Goal: Task Accomplishment & Management: Manage account settings

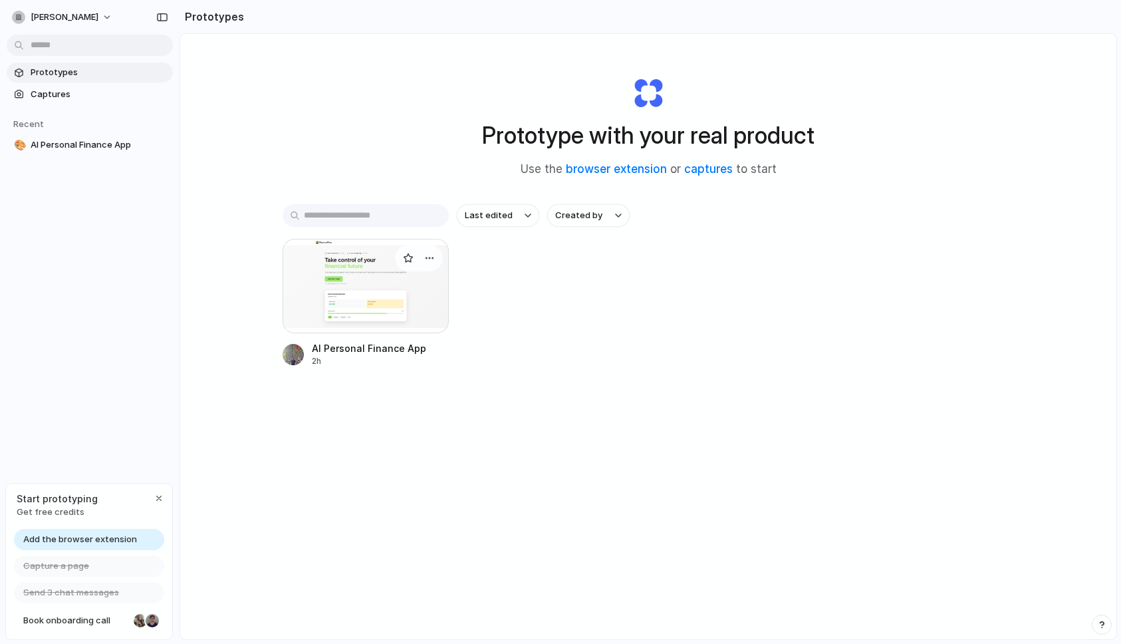
click at [340, 282] on div at bounding box center [366, 286] width 166 height 94
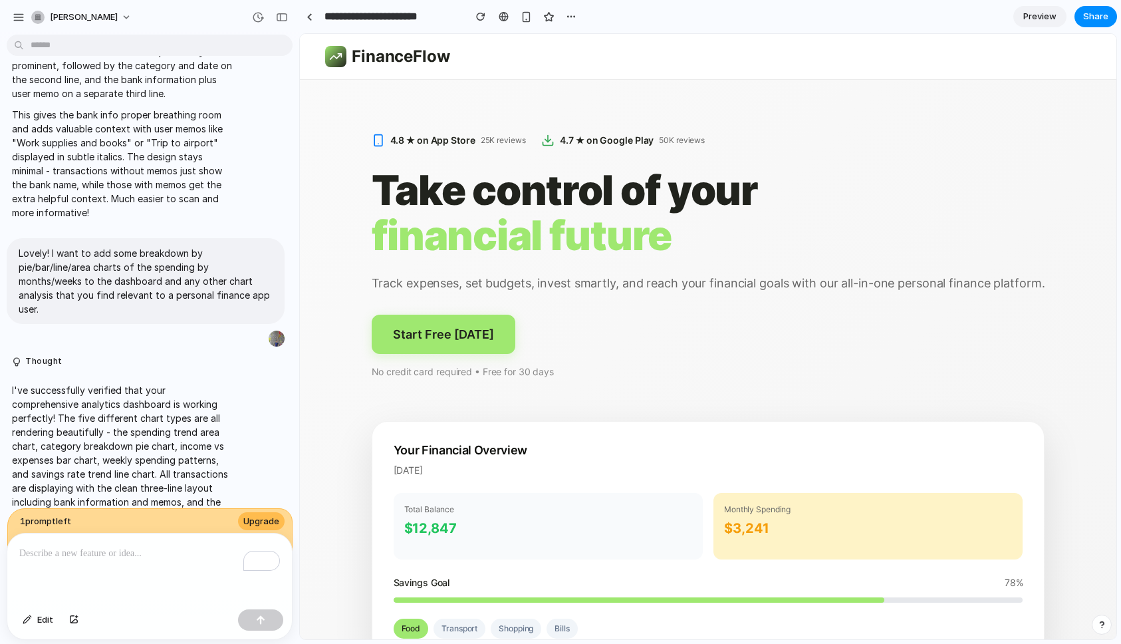
click at [1034, 18] on span "Preview" at bounding box center [1040, 16] width 33 height 13
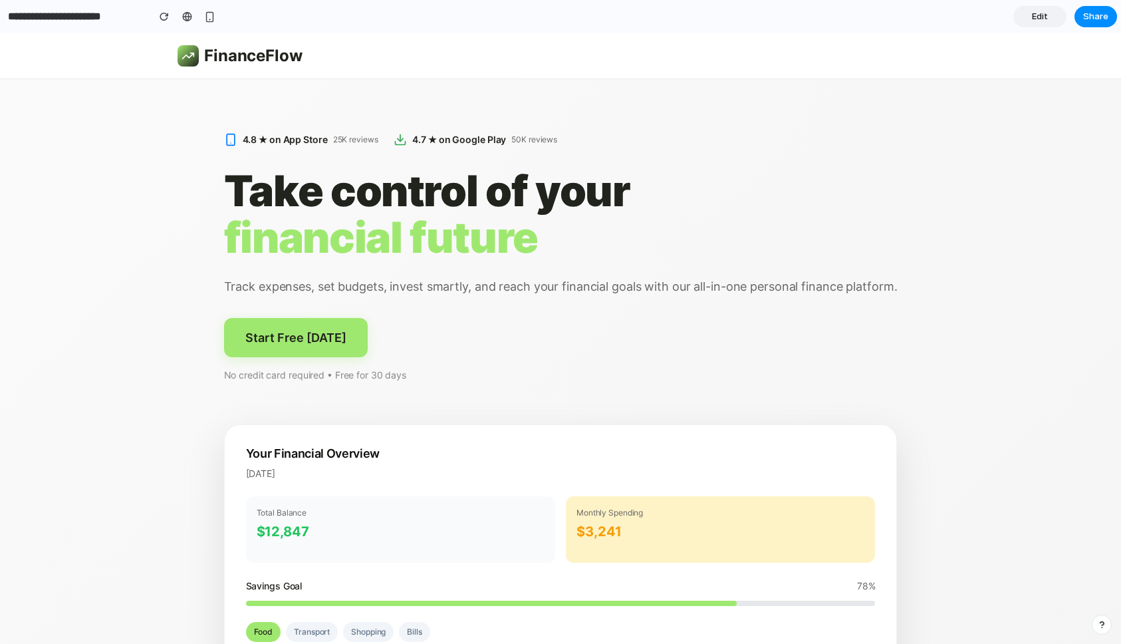
click at [311, 335] on button "Start Free [DATE]" at bounding box center [296, 337] width 144 height 39
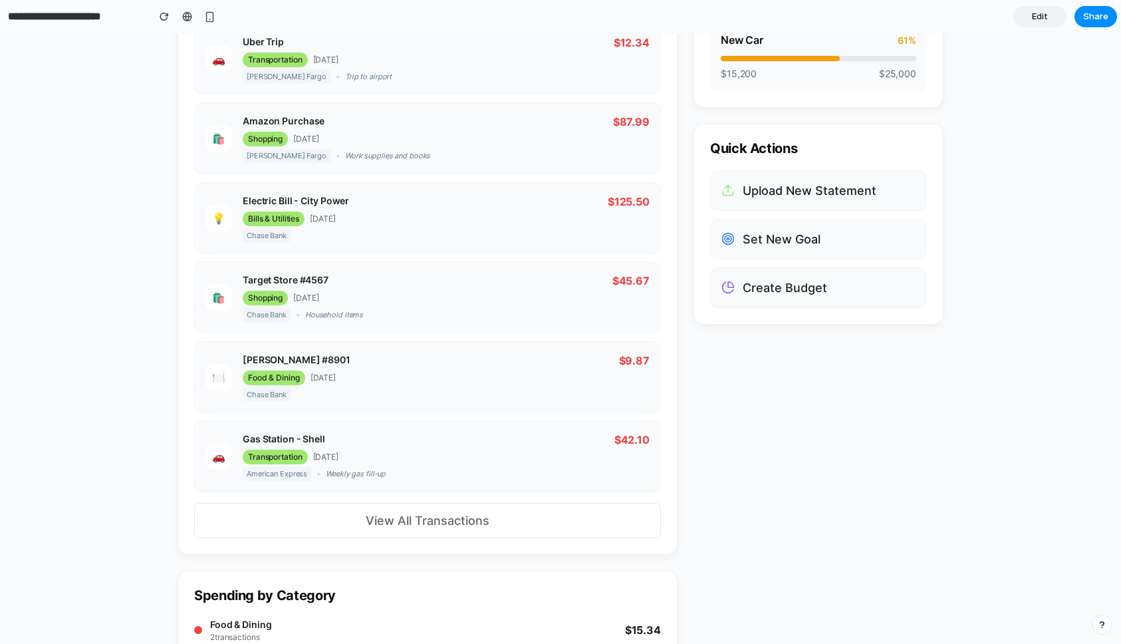
scroll to position [1201, 0]
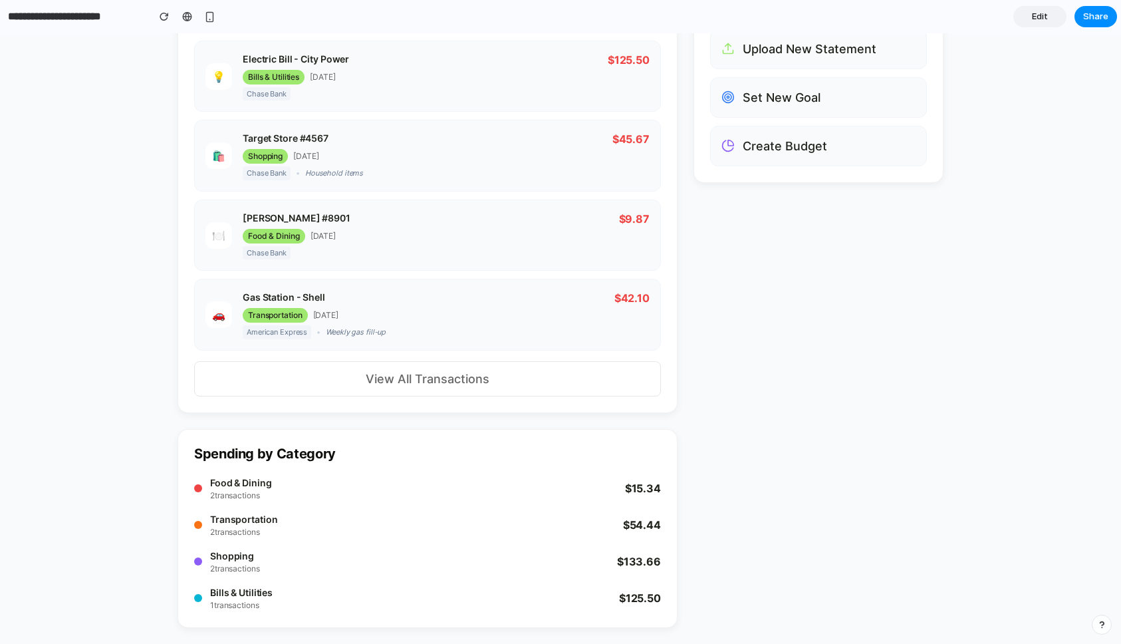
click at [421, 384] on button "View All Transactions" at bounding box center [427, 378] width 467 height 35
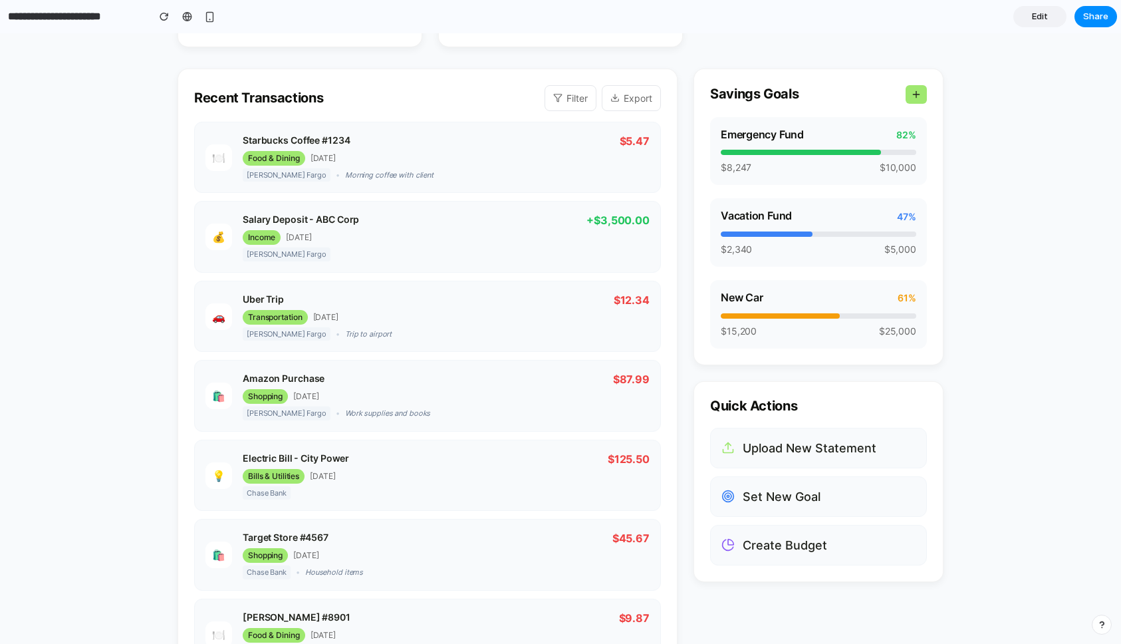
scroll to position [651, 0]
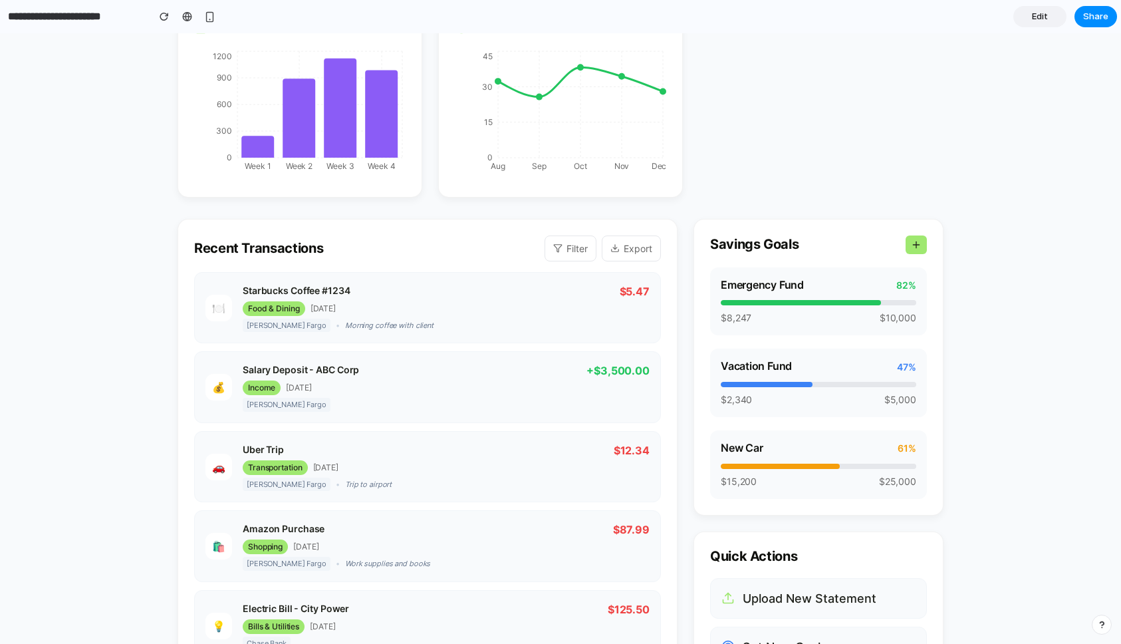
click at [570, 251] on button "Filter" at bounding box center [571, 248] width 52 height 26
click at [641, 243] on button "Export" at bounding box center [631, 248] width 59 height 26
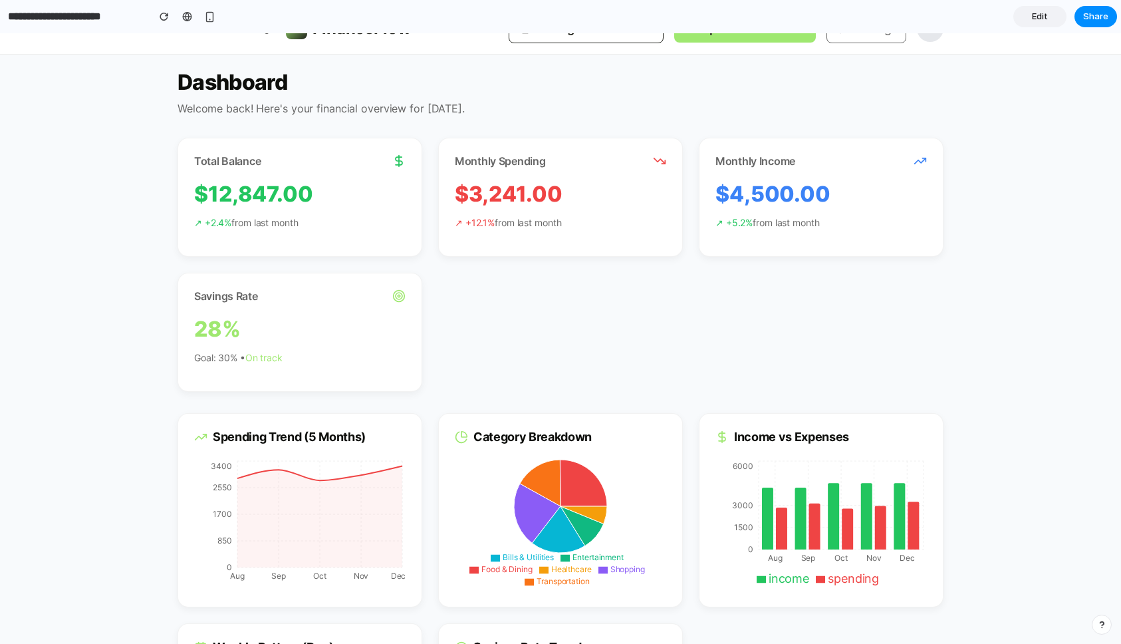
scroll to position [0, 0]
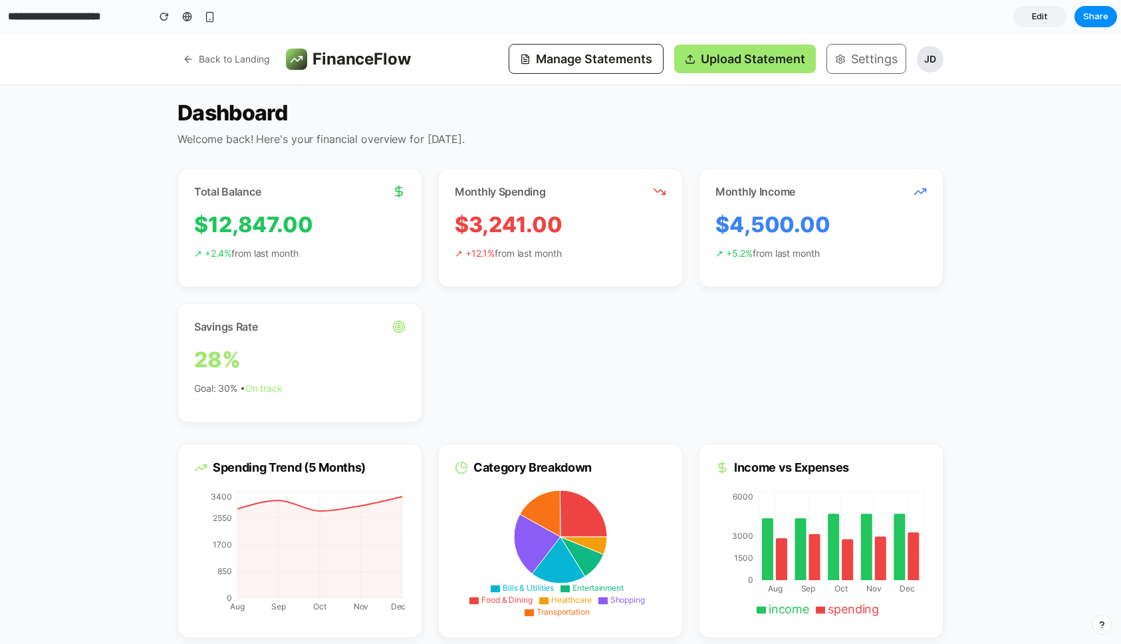
click at [704, 54] on button "Upload Statement" at bounding box center [745, 59] width 142 height 29
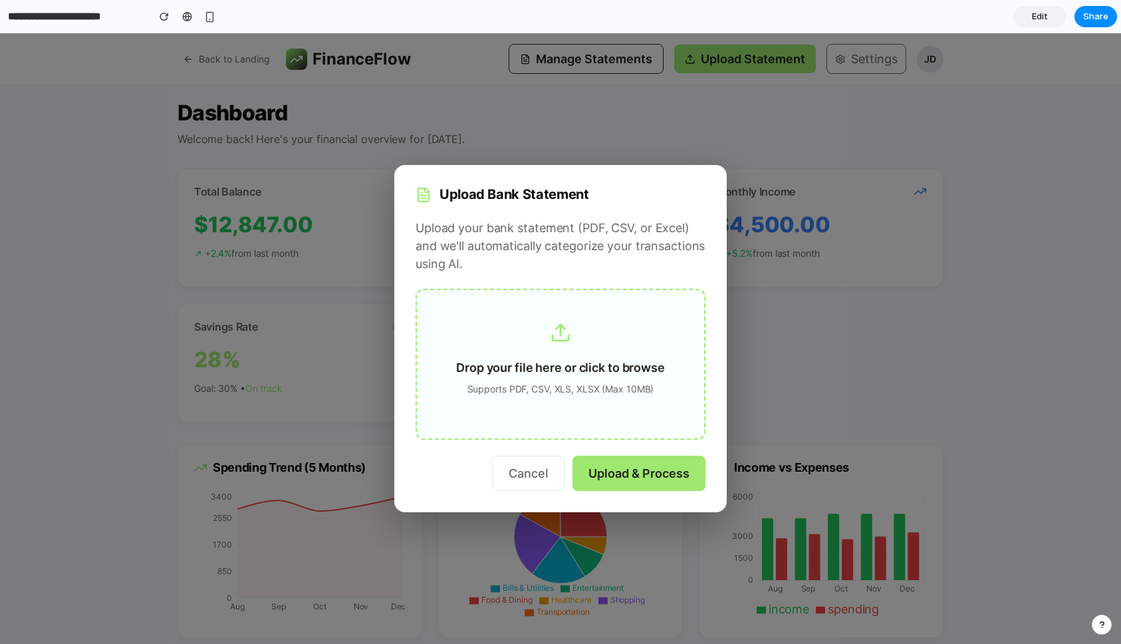
click at [529, 476] on button "Cancel" at bounding box center [528, 473] width 73 height 35
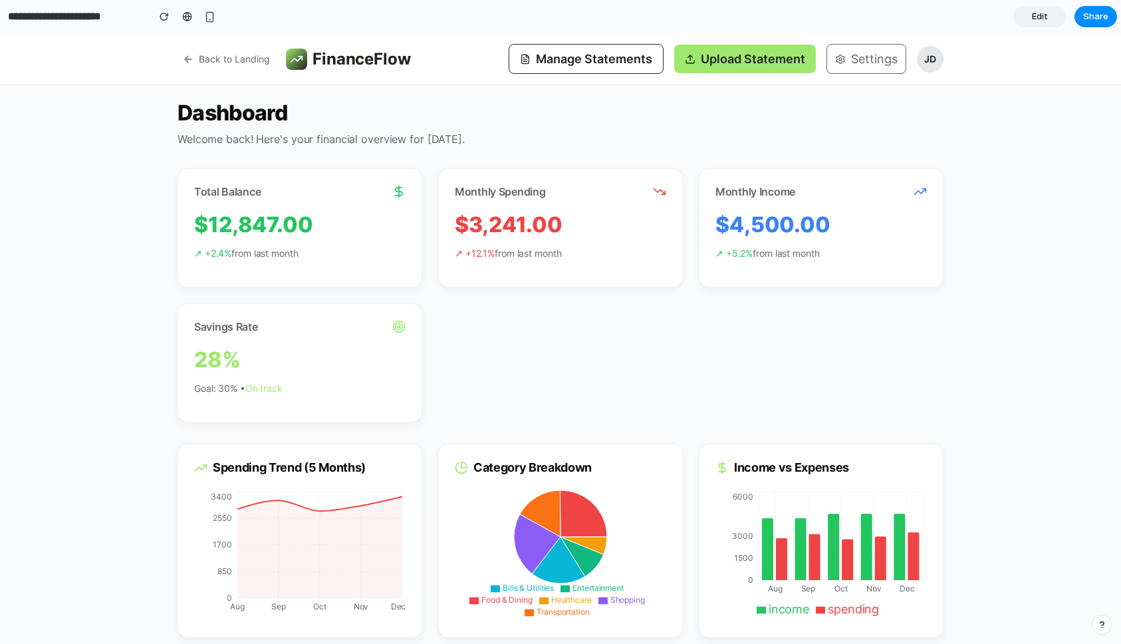
click at [845, 55] on icon at bounding box center [840, 59] width 11 height 11
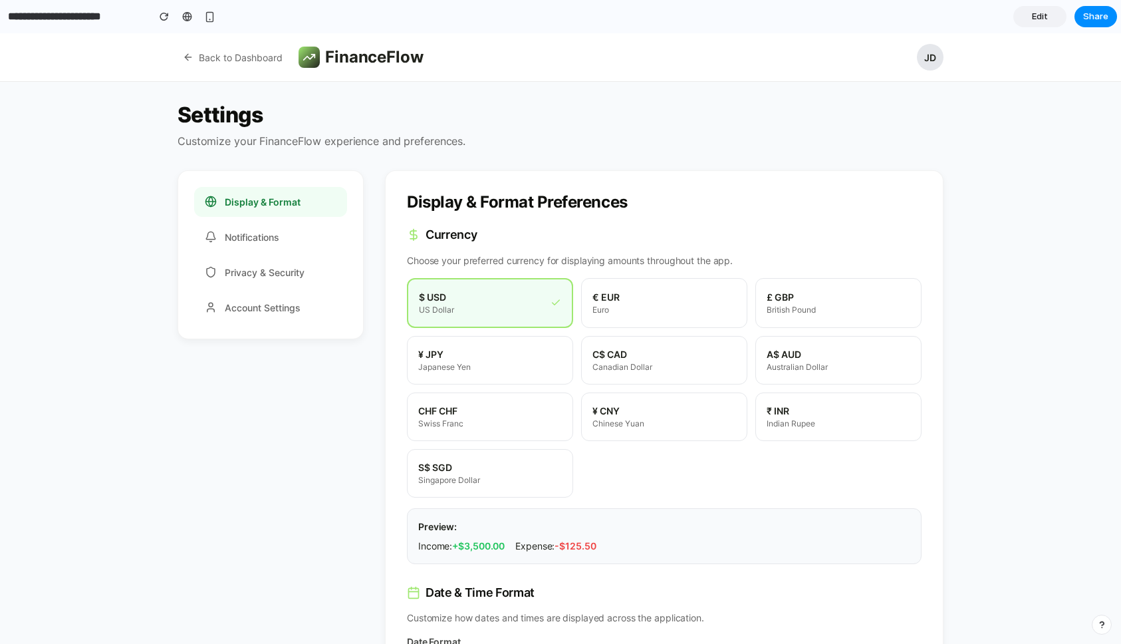
click at [255, 232] on button "Notifications" at bounding box center [270, 237] width 153 height 30
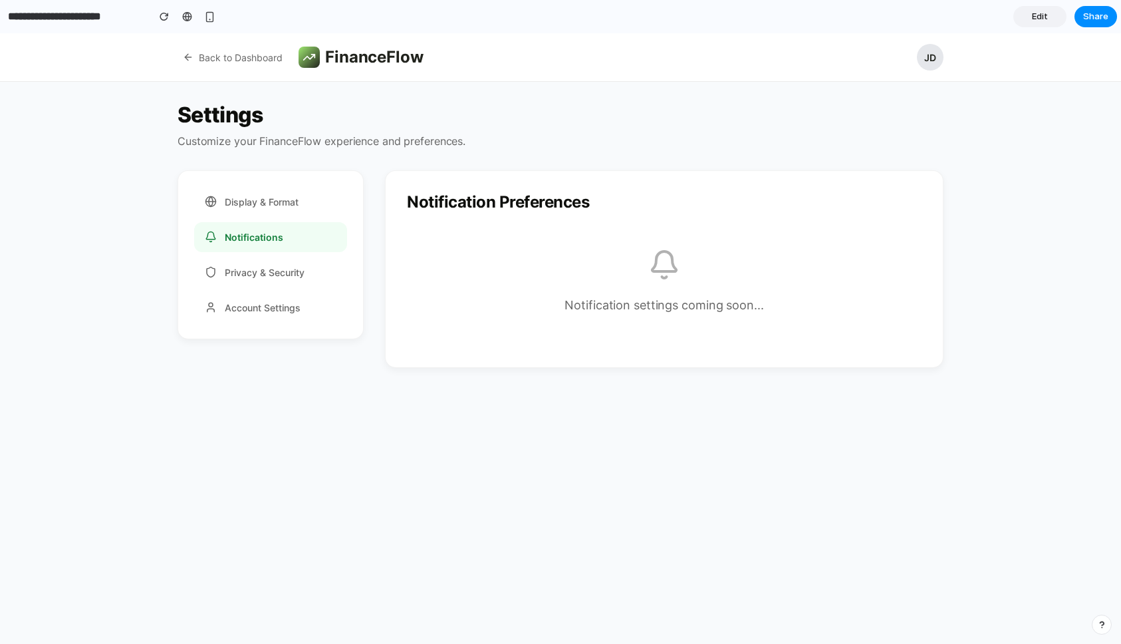
click at [255, 272] on button "Privacy & Security" at bounding box center [270, 272] width 153 height 30
click at [255, 306] on button "Account Settings" at bounding box center [270, 308] width 153 height 30
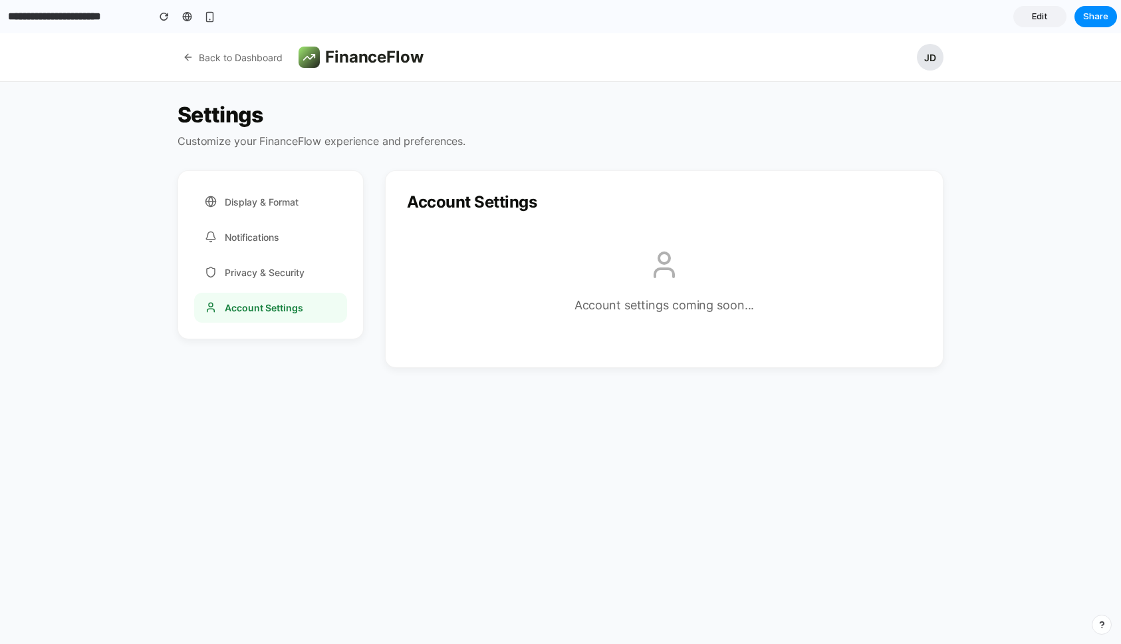
click at [234, 68] on button "Back to Dashboard" at bounding box center [233, 57] width 110 height 25
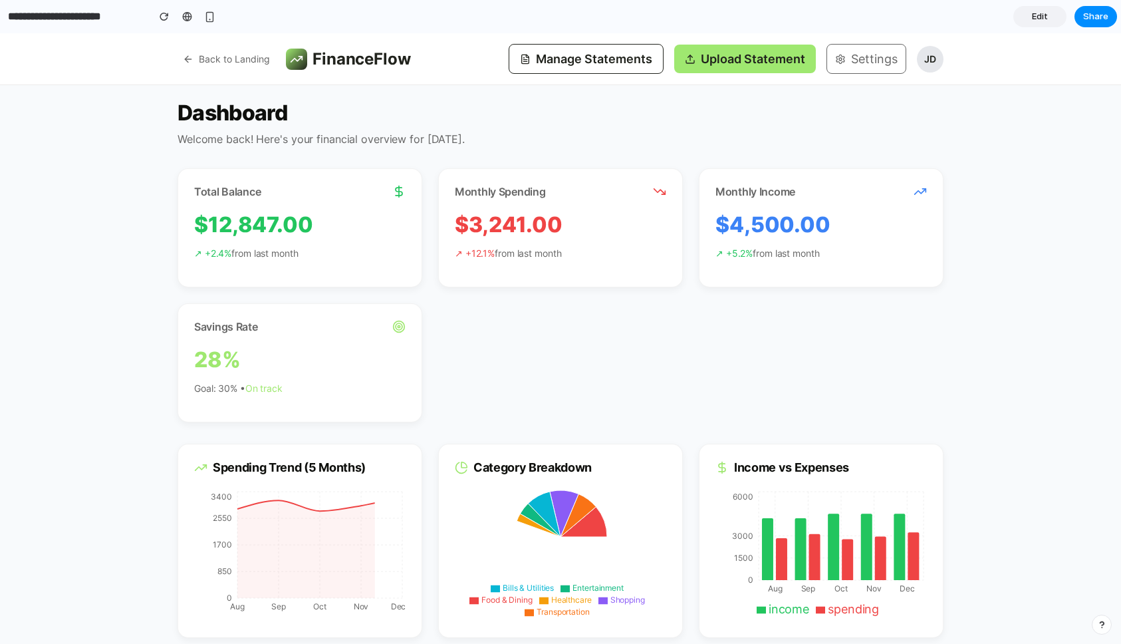
click at [550, 61] on button "Manage Statements" at bounding box center [586, 59] width 155 height 30
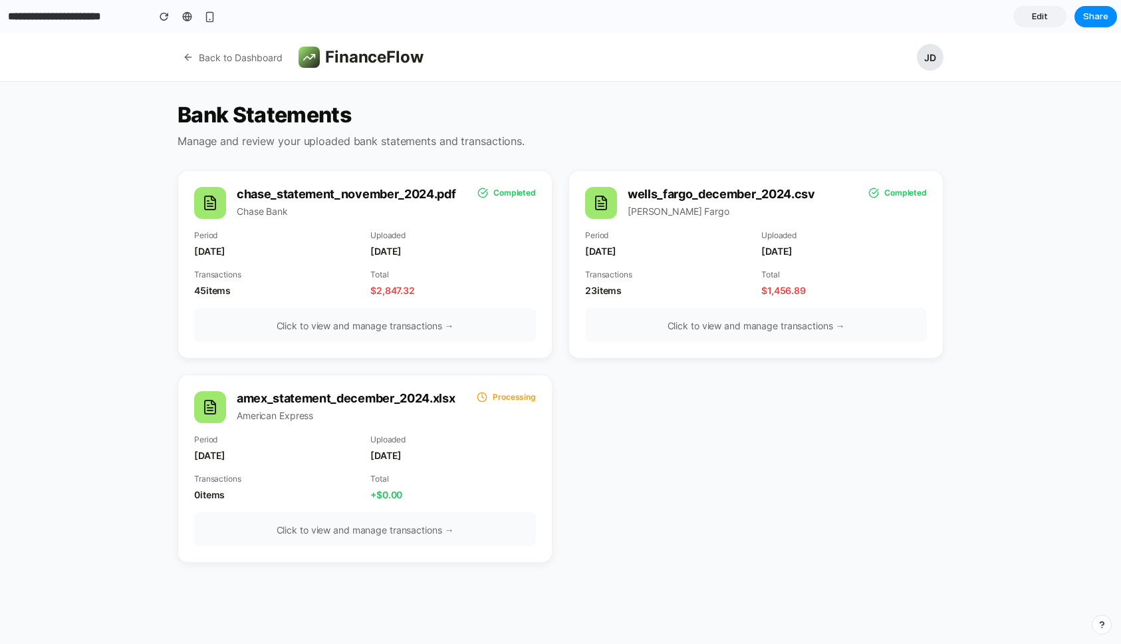
click at [237, 53] on button "Back to Dashboard" at bounding box center [233, 57] width 110 height 25
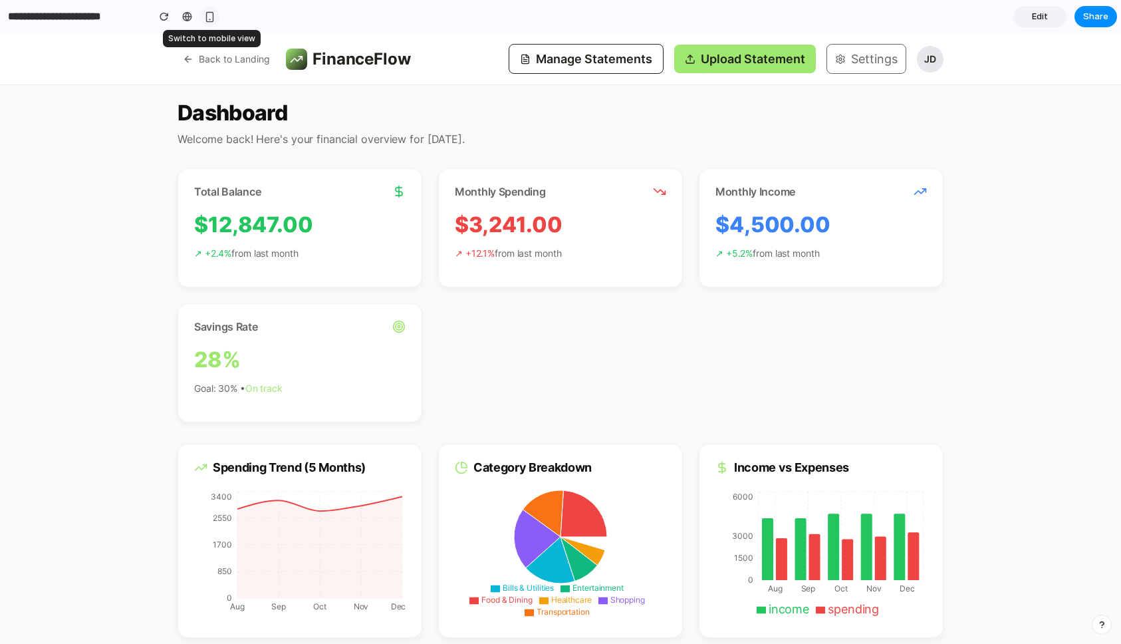
click at [210, 17] on div "button" at bounding box center [209, 16] width 11 height 11
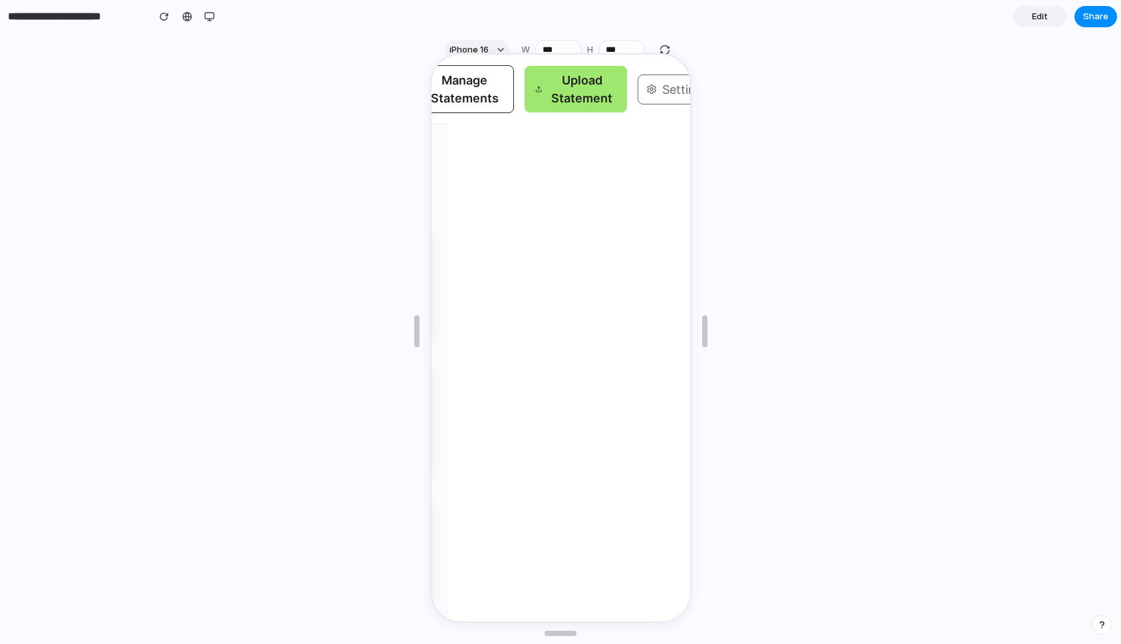
scroll to position [0, 253]
click at [560, 92] on button "Upload Statement" at bounding box center [563, 88] width 102 height 47
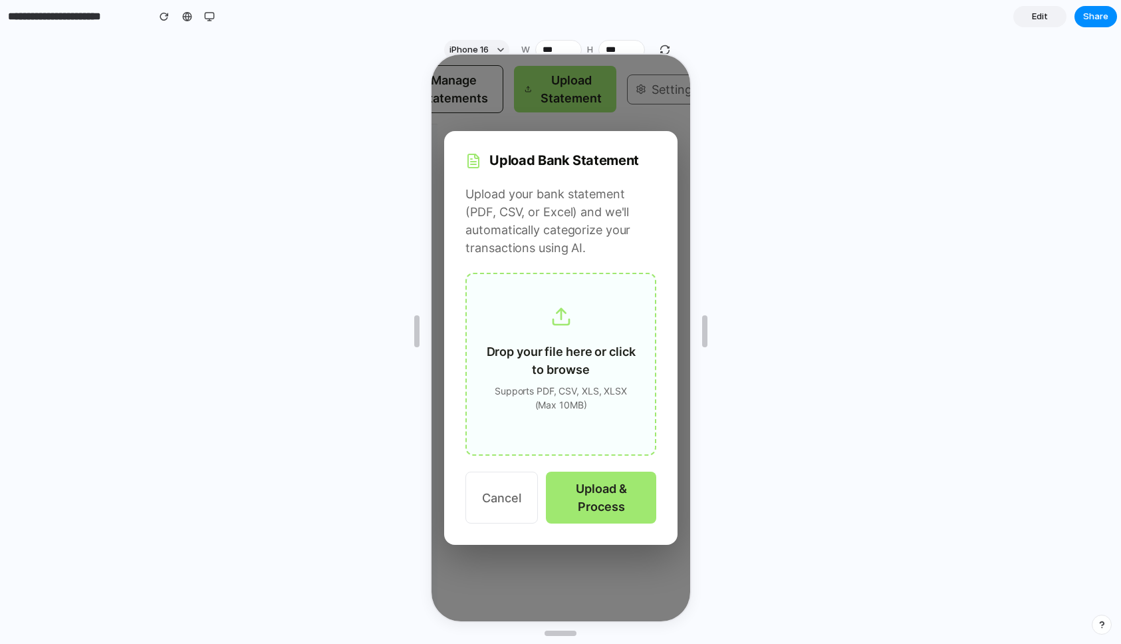
click at [502, 497] on button "Cancel" at bounding box center [500, 496] width 73 height 52
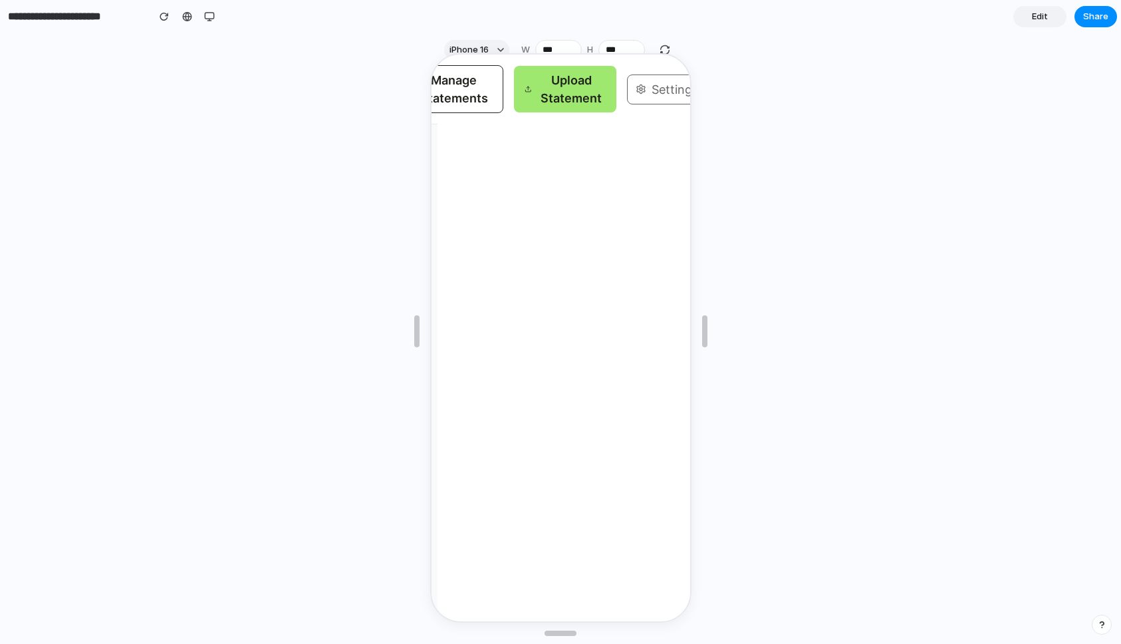
click at [673, 85] on button "Settings" at bounding box center [665, 88] width 80 height 30
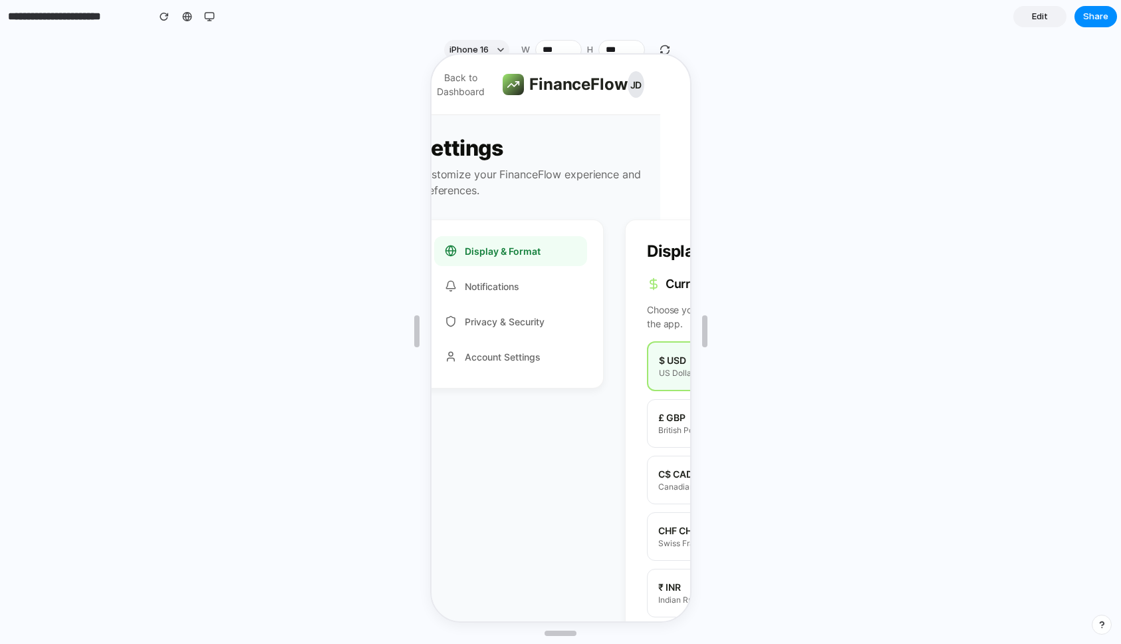
scroll to position [0, 0]
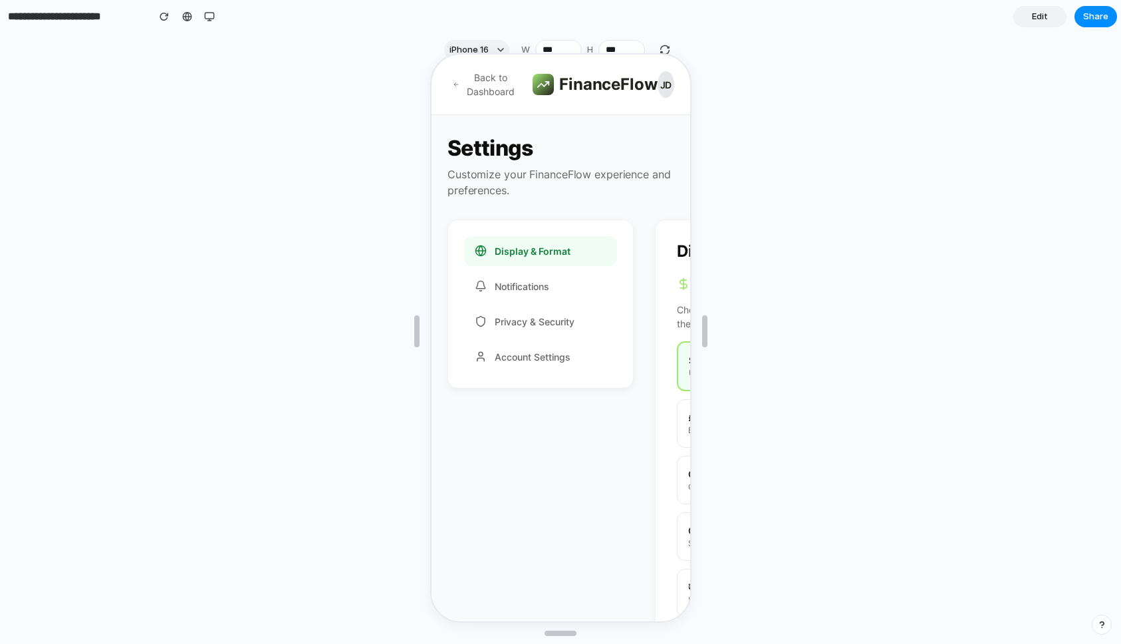
click at [479, 88] on button "Back to Dashboard" at bounding box center [483, 83] width 74 height 39
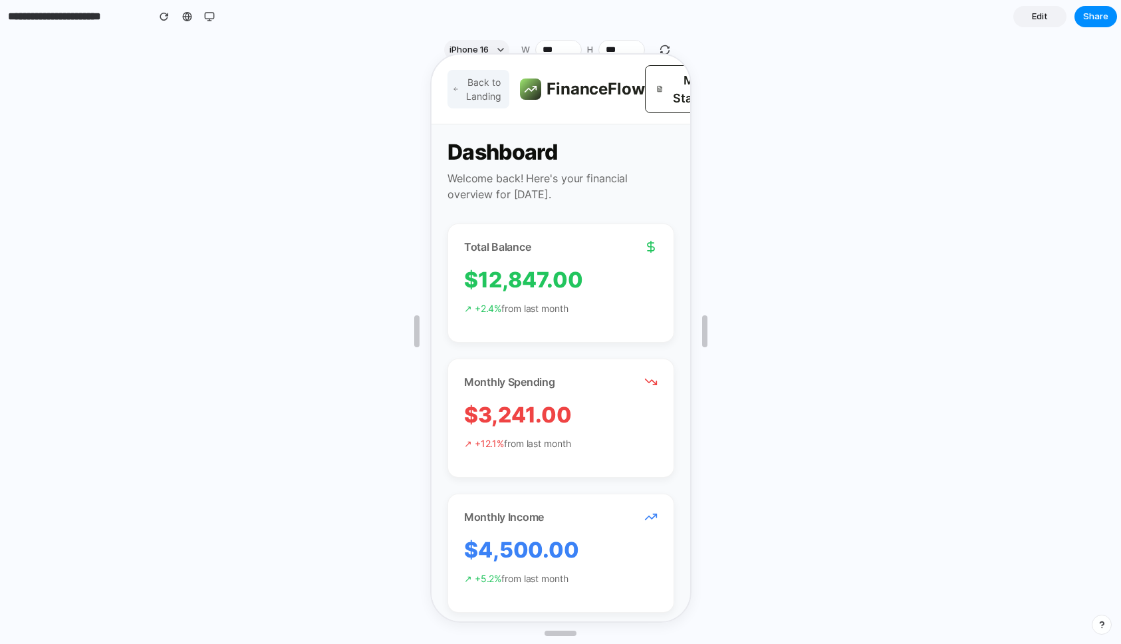
click at [472, 84] on button "Back to Landing" at bounding box center [477, 88] width 62 height 39
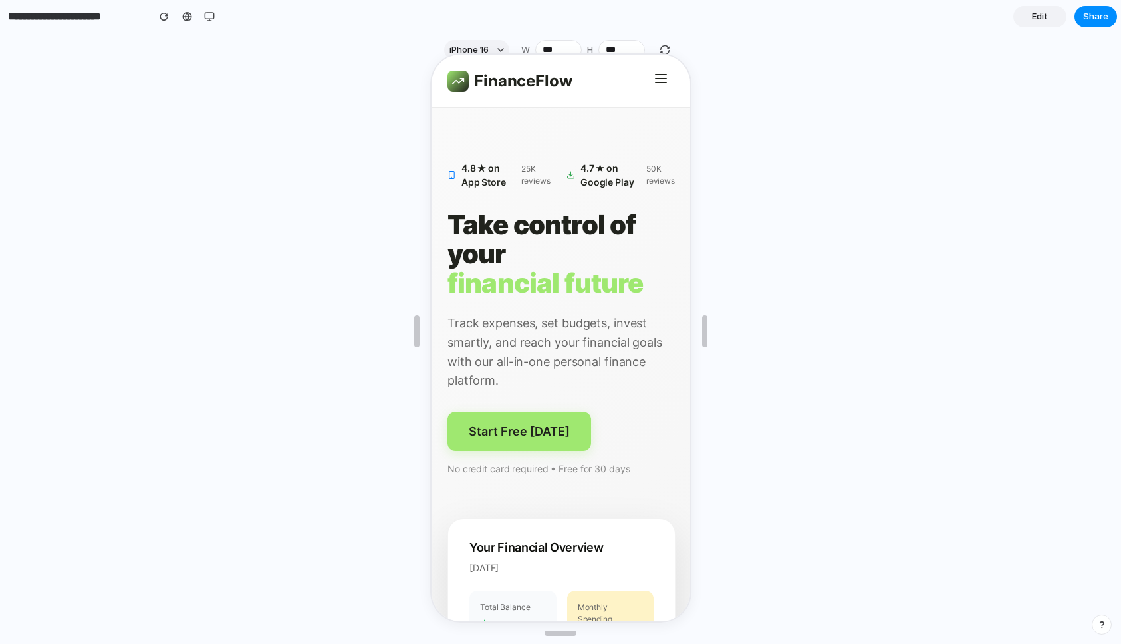
click at [319, 124] on div at bounding box center [560, 331] width 1121 height 577
click at [206, 18] on div "button" at bounding box center [209, 16] width 11 height 11
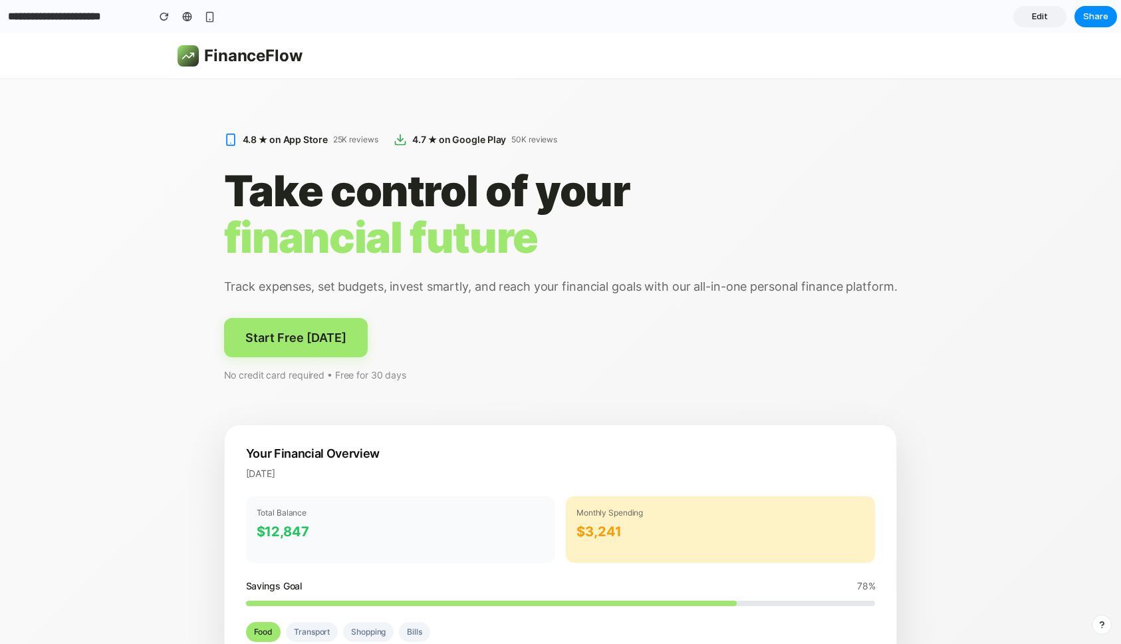
click at [1038, 18] on span "Edit" at bounding box center [1040, 16] width 16 height 13
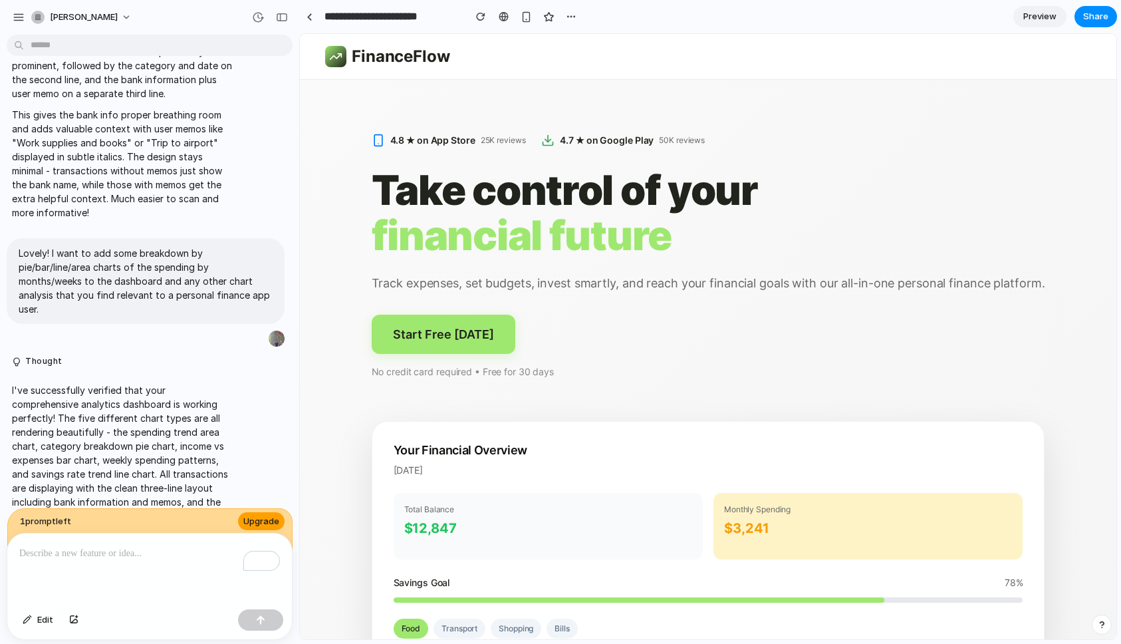
click at [269, 518] on span "Upgrade" at bounding box center [261, 521] width 36 height 13
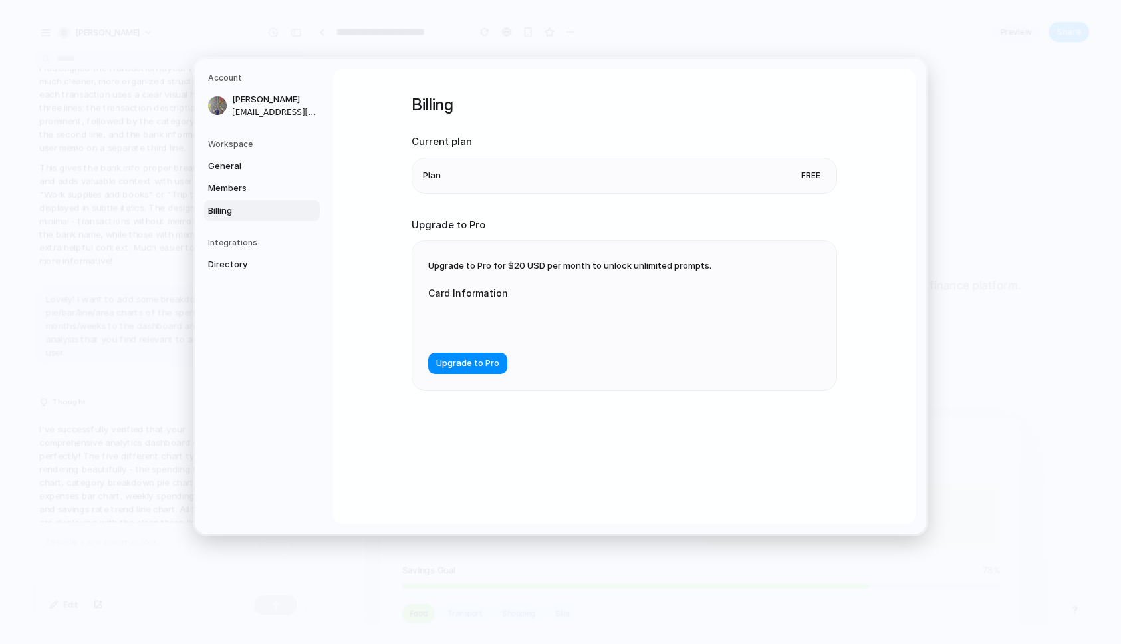
scroll to position [3660, 0]
click at [231, 261] on span "Directory" at bounding box center [250, 264] width 85 height 13
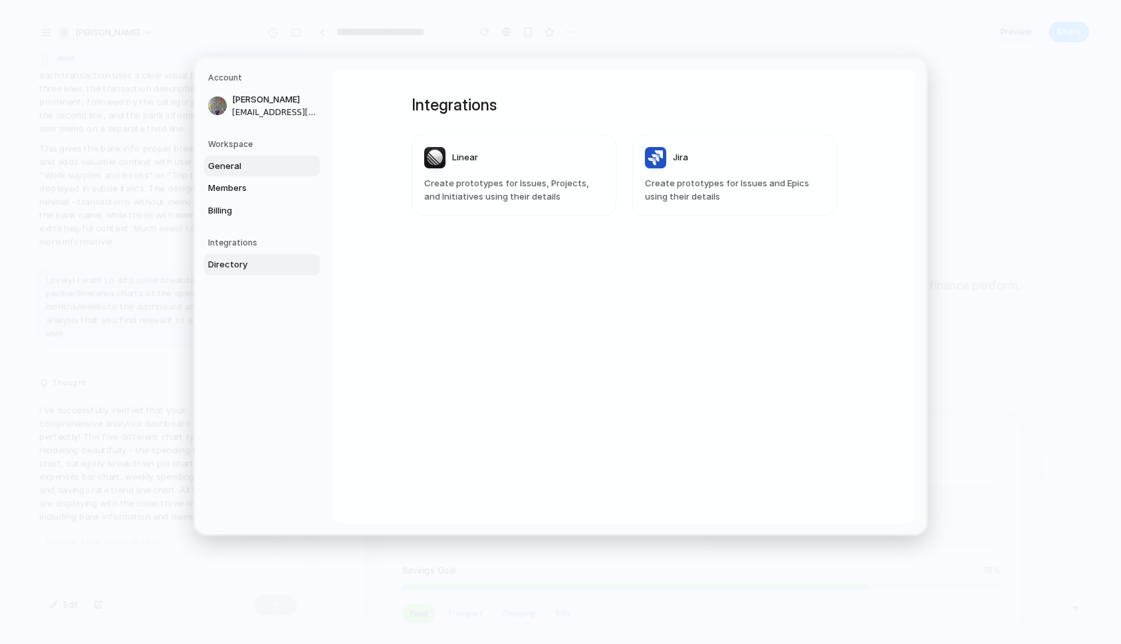
click at [255, 165] on span "General" at bounding box center [250, 165] width 85 height 13
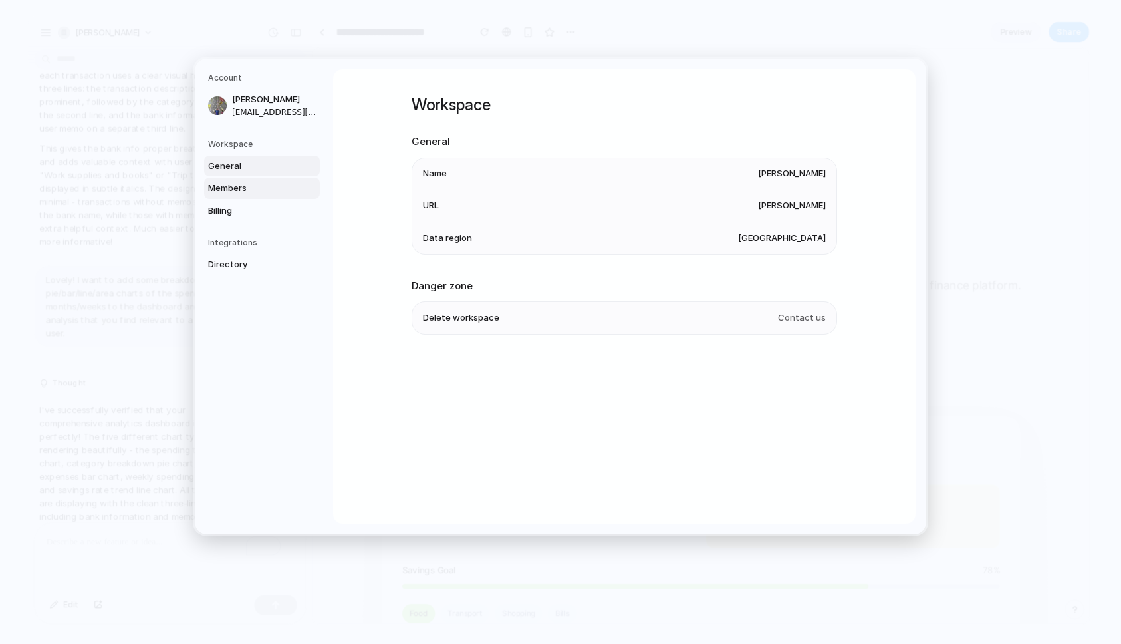
click at [253, 183] on span "Members" at bounding box center [250, 188] width 85 height 13
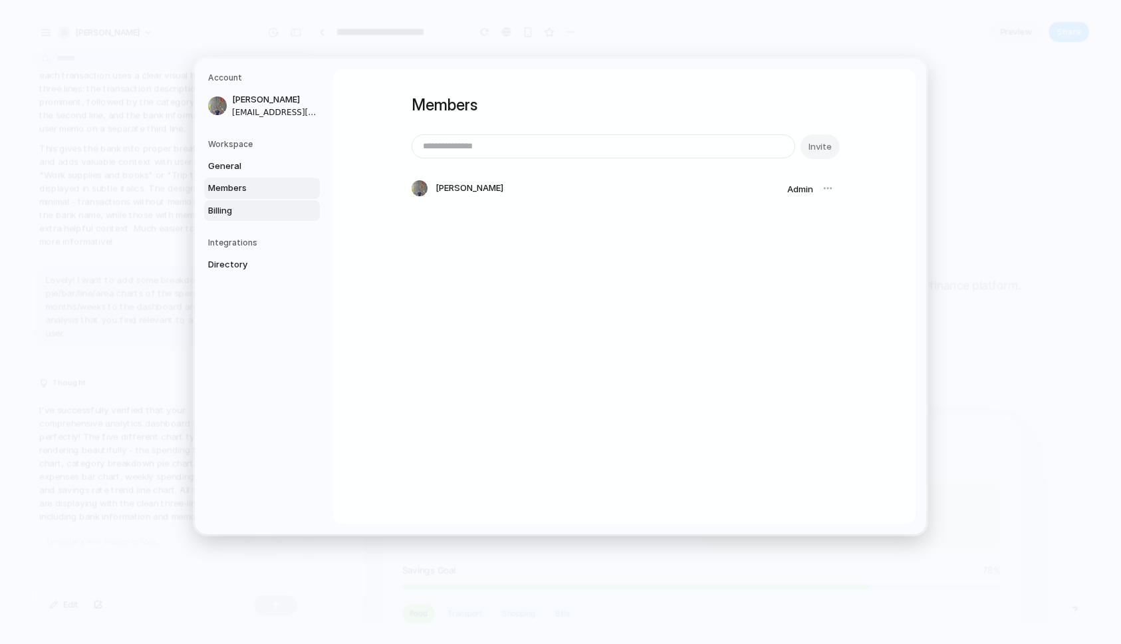
click at [251, 209] on span "Billing" at bounding box center [250, 210] width 85 height 13
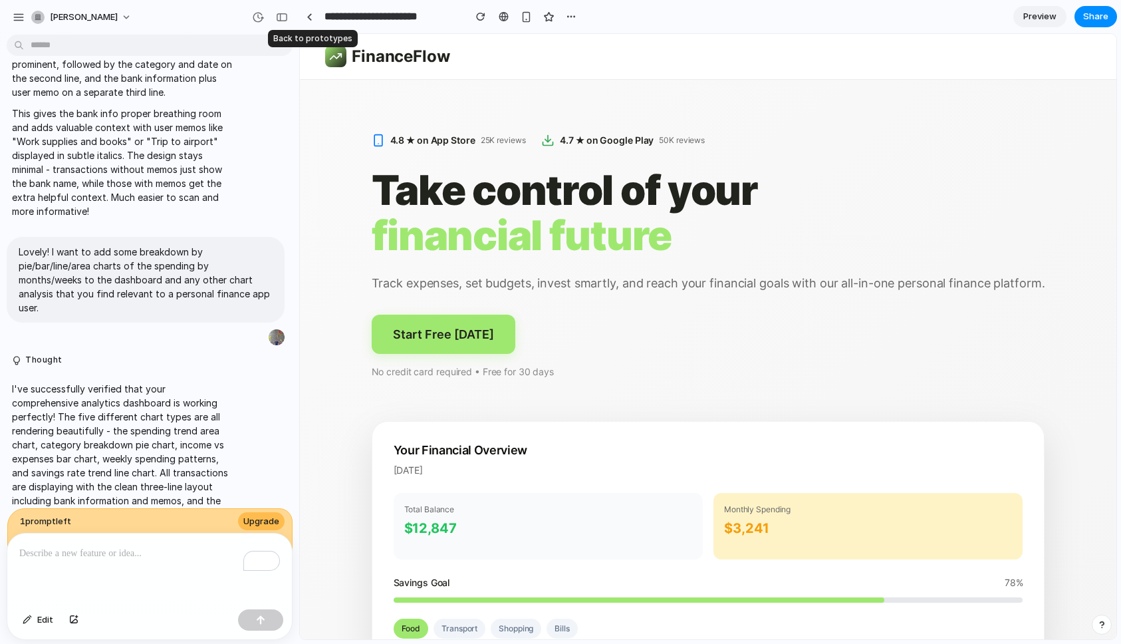
scroll to position [3685, 0]
